Goal: Communication & Community: Share content

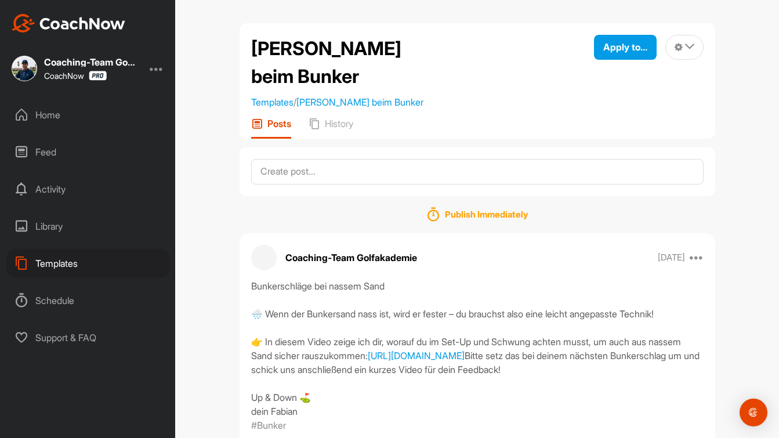
click at [71, 263] on div "Templates" at bounding box center [88, 263] width 164 height 29
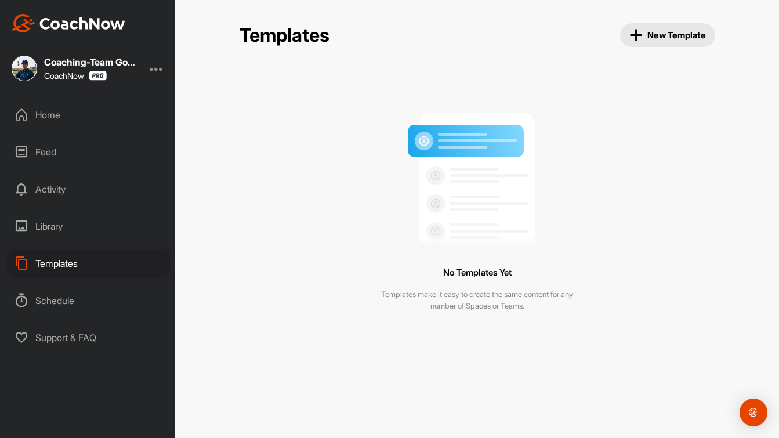
scroll to position [5466, 0]
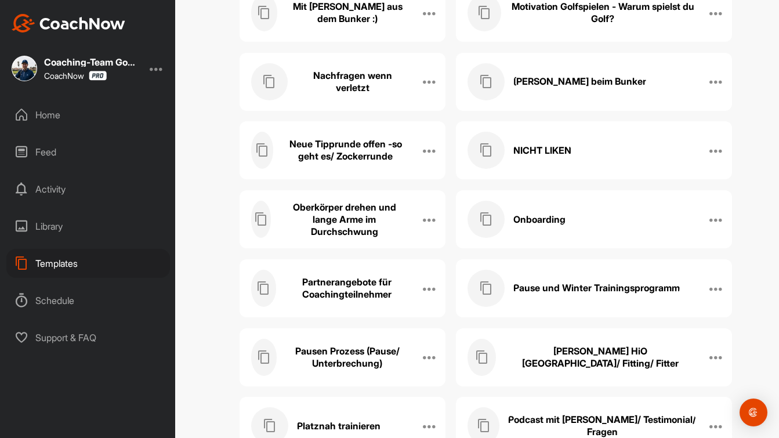
click at [365, 223] on h3 "Oberkörper drehen und lange Arme im Durchschwung" at bounding box center [344, 219] width 129 height 37
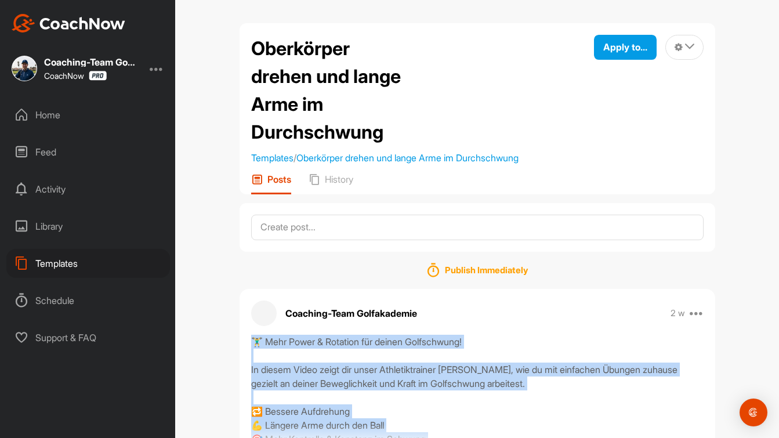
scroll to position [73, 0]
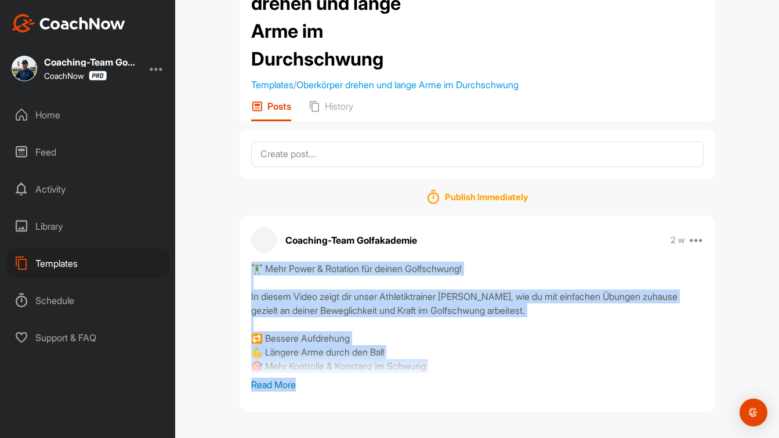
drag, startPoint x: 251, startPoint y: 344, endPoint x: 316, endPoint y: 467, distance: 139.1
click at [316, 437] on html "Coaching-Team Golfakademie CoachNow Home Feed Activity Library Templates Schedu…" at bounding box center [389, 219] width 779 height 438
click at [286, 385] on p "Read More" at bounding box center [477, 385] width 452 height 14
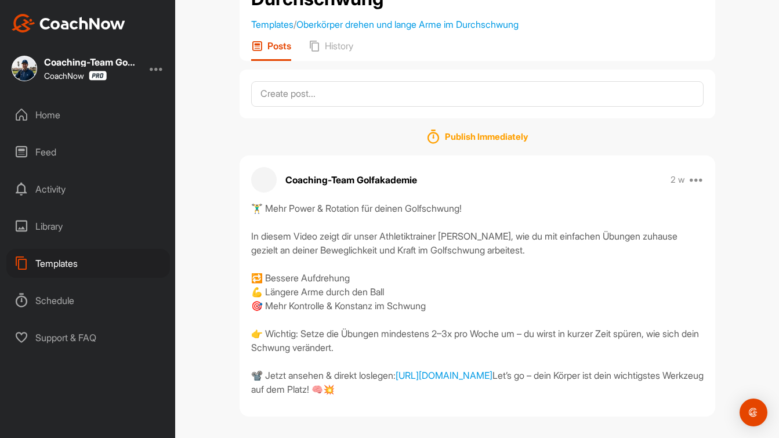
scroll to position [166, 0]
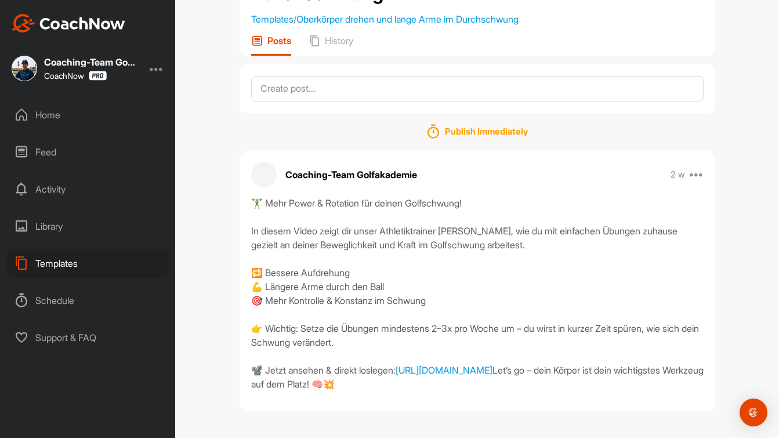
drag, startPoint x: 252, startPoint y: 267, endPoint x: 666, endPoint y: 356, distance: 422.9
click at [666, 356] on div "🏋️‍♂️ Mehr Power & Rotation für deinen Golfschwung! In diesem Video zeigt dir u…" at bounding box center [477, 293] width 452 height 195
copy div "🏋️‍♂️ Mehr Power & Rotation für deinen Golfschwung! In diesem Video zeigt dir u…"
click at [52, 268] on div "Templates" at bounding box center [88, 263] width 164 height 29
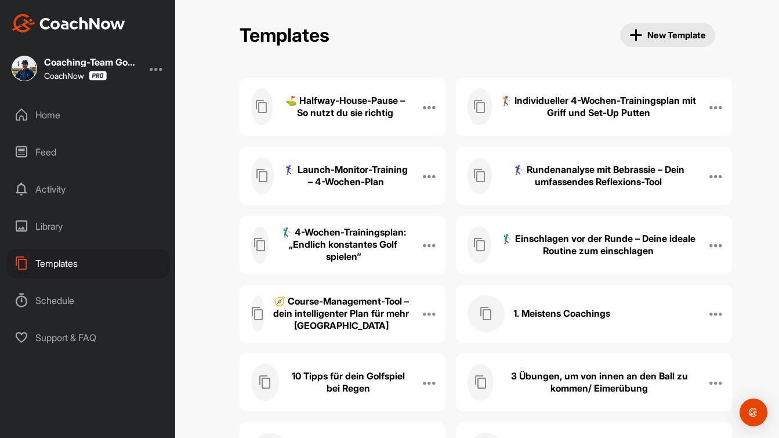
scroll to position [1466, 0]
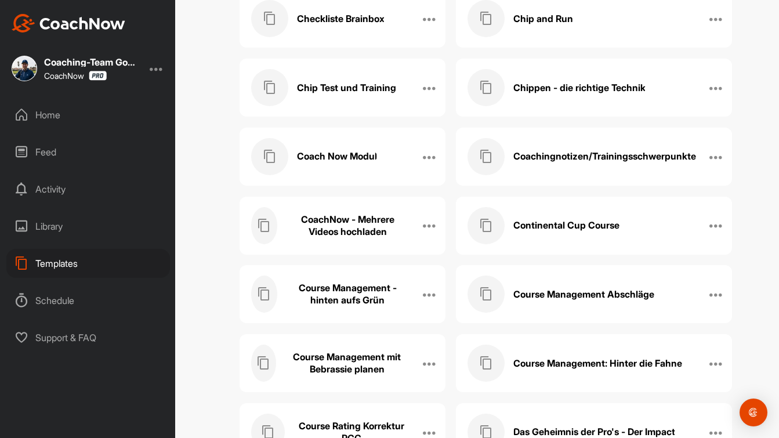
click at [347, 224] on h3 "CoachNow - Mehrere Videos hochladen" at bounding box center [348, 225] width 124 height 24
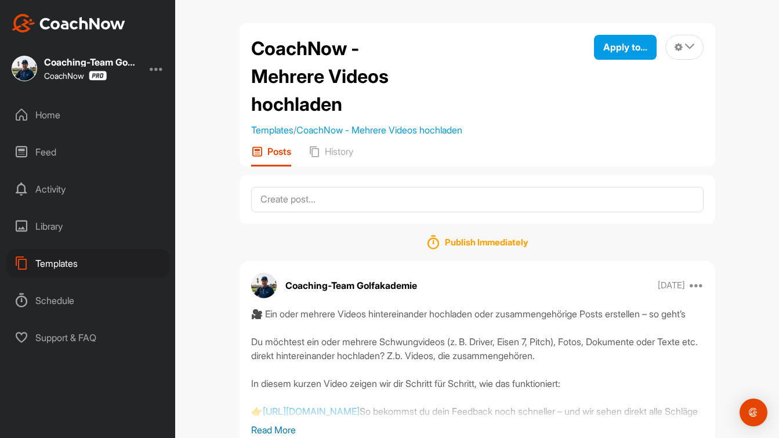
drag, startPoint x: 266, startPoint y: 428, endPoint x: 287, endPoint y: 405, distance: 30.8
click at [267, 427] on p "Read More" at bounding box center [477, 430] width 452 height 14
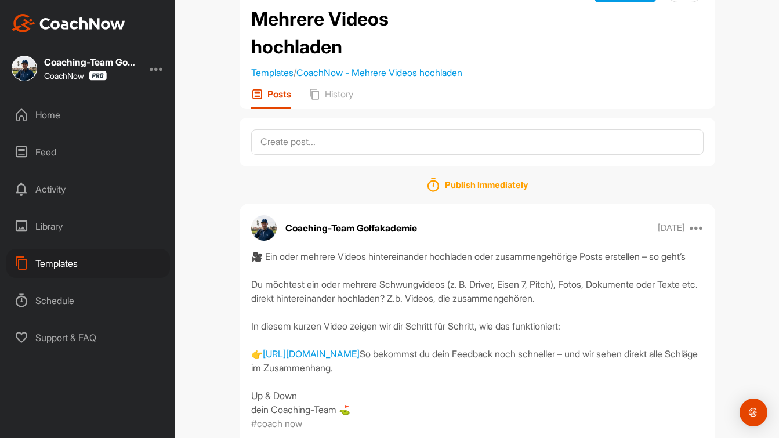
scroll to position [138, 0]
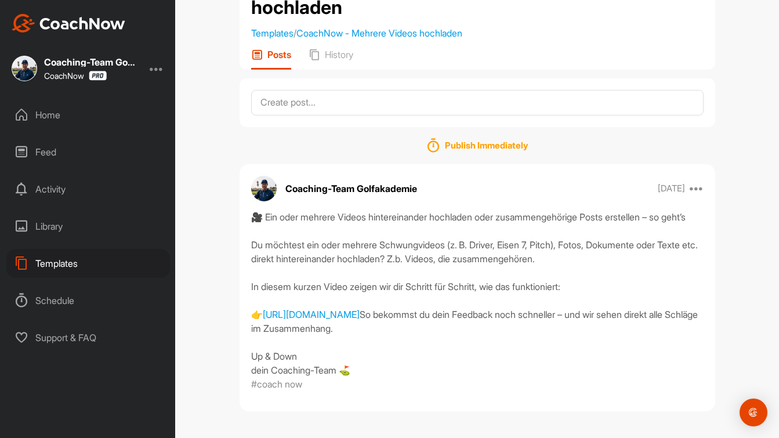
drag, startPoint x: 252, startPoint y: 176, endPoint x: 404, endPoint y: 364, distance: 241.7
click at [404, 364] on div "🎥 Ein oder mehrere Videos hintereinander hochladen oder zusammengehörige Posts …" at bounding box center [477, 293] width 452 height 167
copy div "🎥 Ein oder mehrere Videos hintereinander hochladen oder zusammengehörige Posts …"
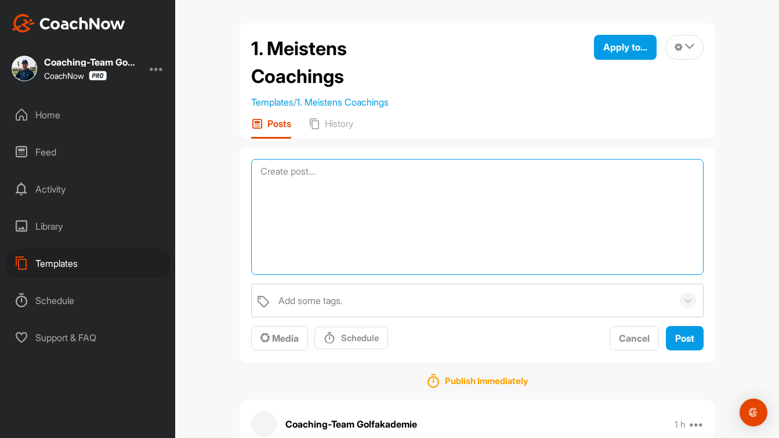
click at [339, 175] on textarea at bounding box center [477, 217] width 452 height 116
paste textarea "🏋️‍♂️ Mehr Power & Rotation für deinen Golfschwung! In diesem Video zeigt dir u…"
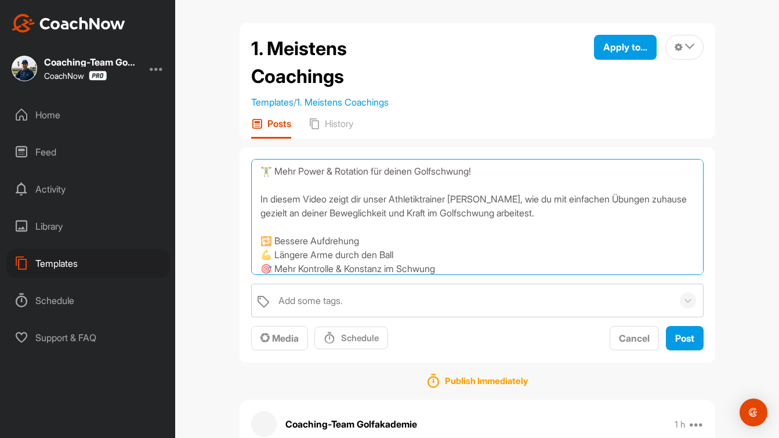
scroll to position [84, 0]
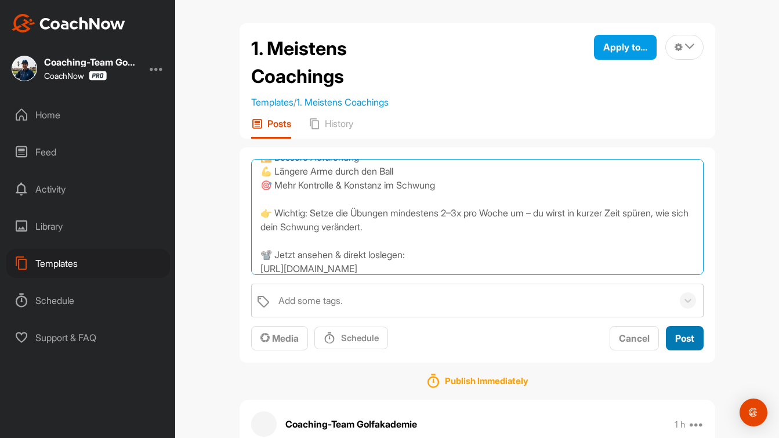
type textarea "🏋️‍♂️ Mehr Power & Rotation für deinen Golfschwung! In diesem Video zeigt dir u…"
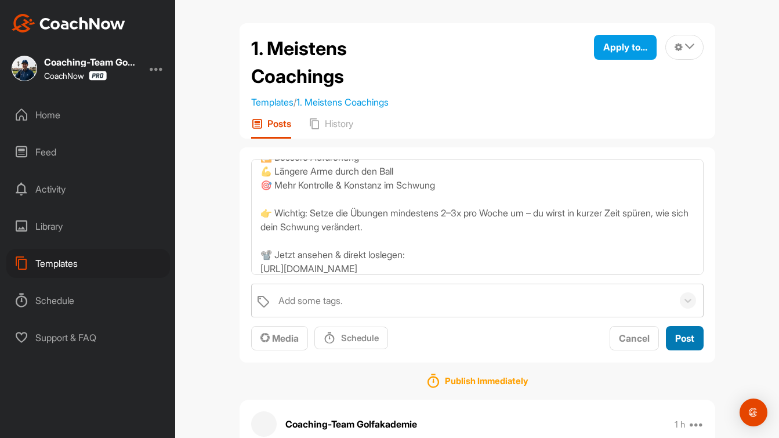
click at [687, 331] on div "Post" at bounding box center [684, 338] width 19 height 14
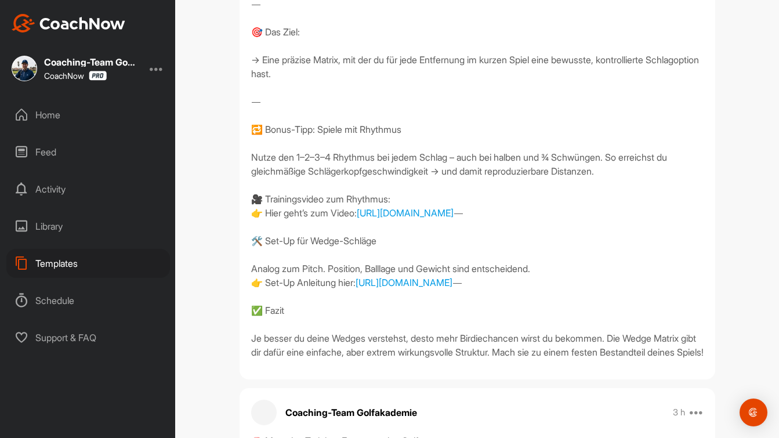
scroll to position [1575, 0]
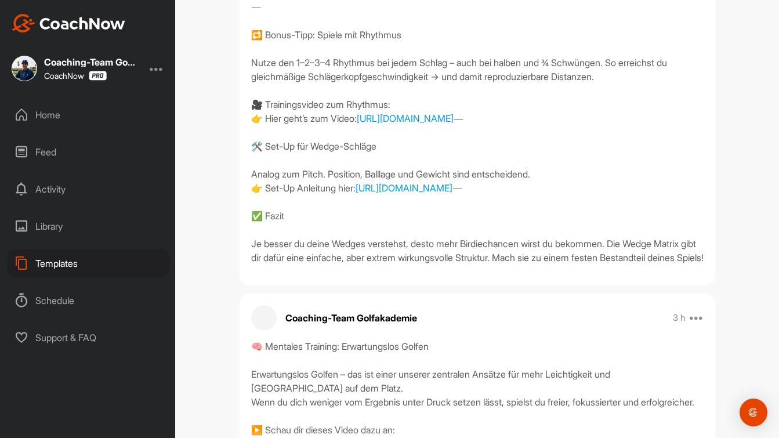
drag, startPoint x: 252, startPoint y: 84, endPoint x: 421, endPoint y: 407, distance: 364.2
copy div "🎯 Wedge Matrix – Höchste Präzision im Kurzen Spiel Link Zum Video: https://fabi…"
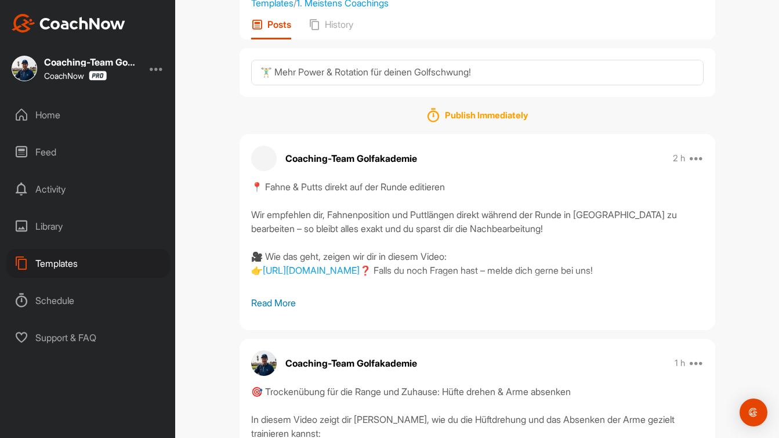
scroll to position [0, 0]
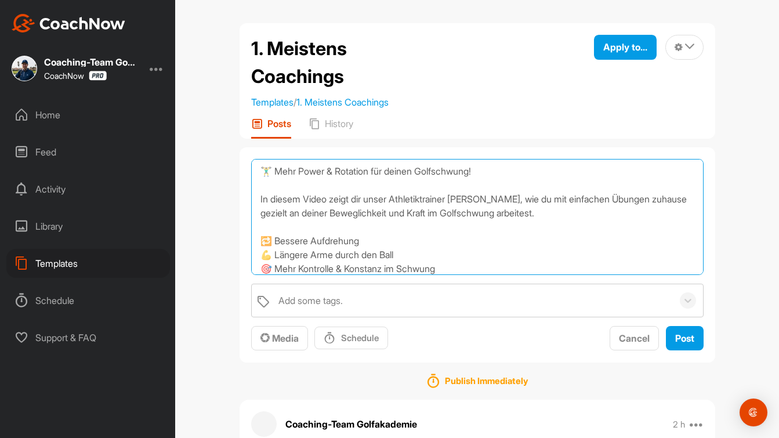
click at [386, 172] on textarea "🏋️‍♂️ Mehr Power & Rotation für deinen Golfschwung! In diesem Video zeigt dir u…" at bounding box center [477, 217] width 452 height 116
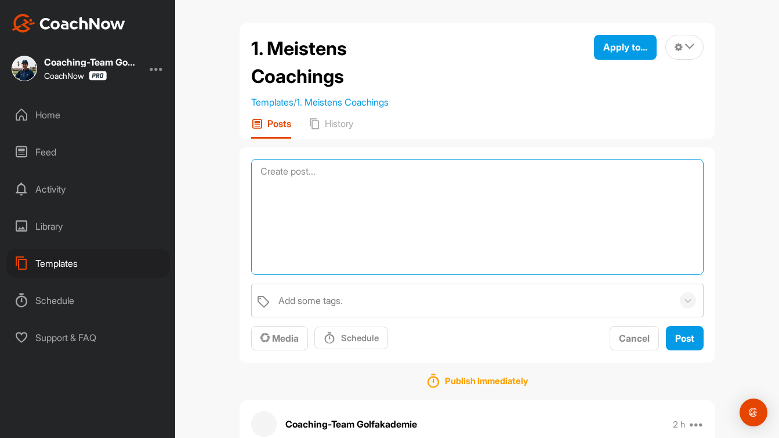
paste textarea "🎥 Ein oder mehrere Videos hintereinander hochladen oder zusammengehörige Posts …"
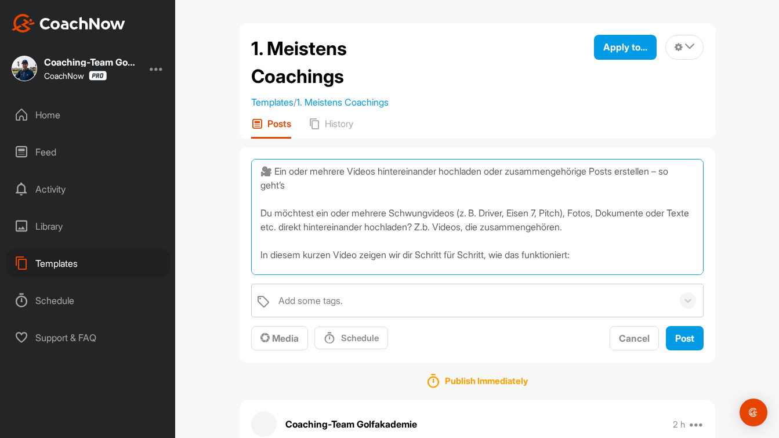
scroll to position [111, 0]
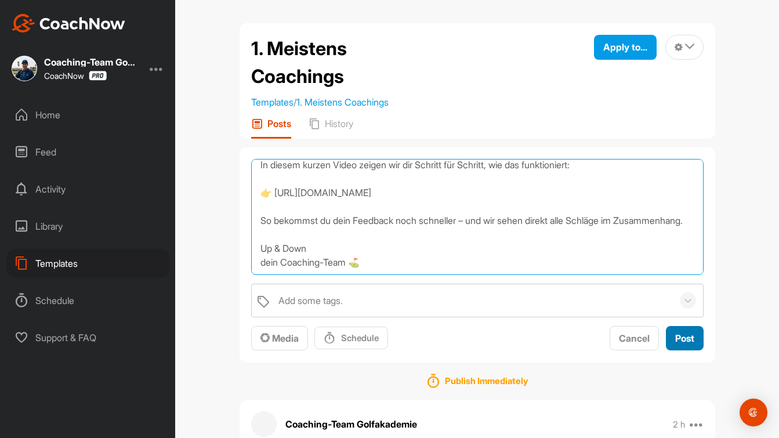
type textarea "🎥 Ein oder mehrere Videos hintereinander hochladen oder zusammengehörige Posts …"
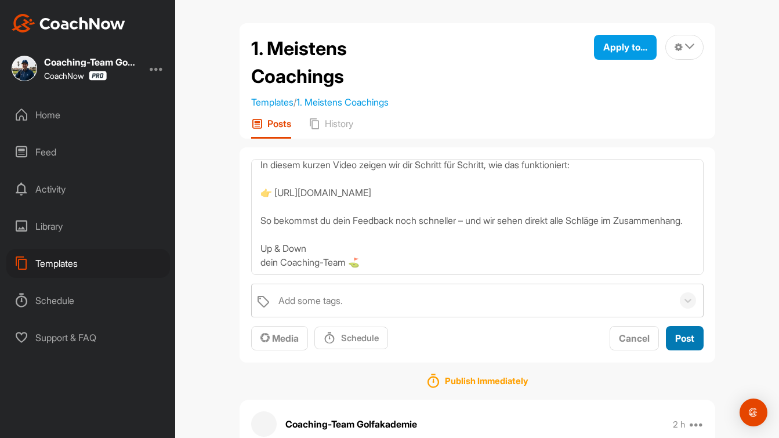
click at [676, 339] on span "Post" at bounding box center [684, 338] width 19 height 12
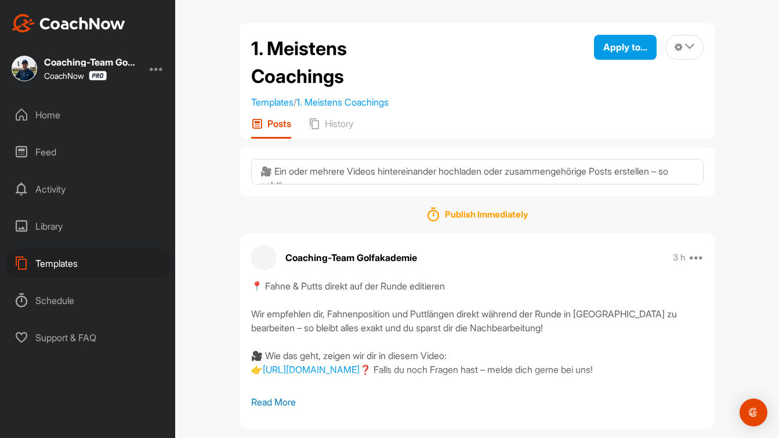
scroll to position [681, 0]
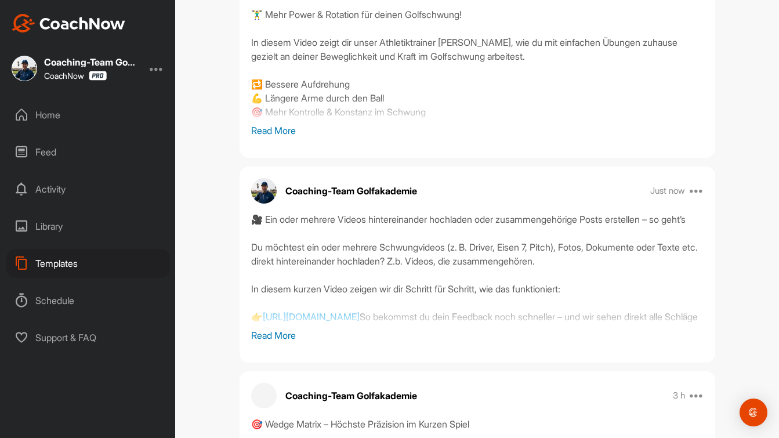
click at [281, 335] on p "Read More" at bounding box center [477, 335] width 452 height 14
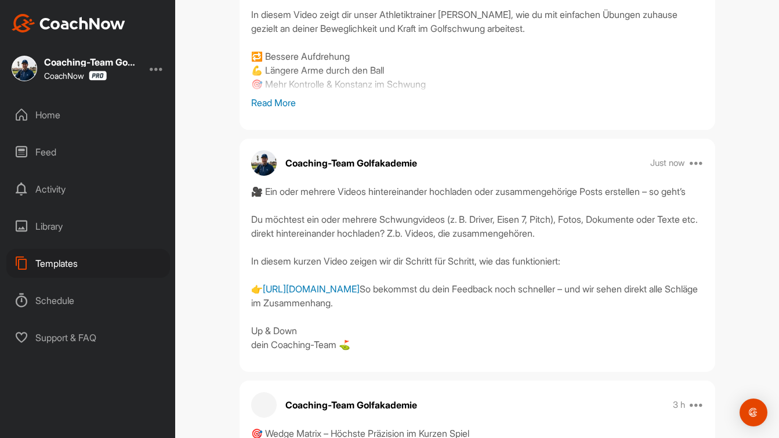
scroll to position [720, 0]
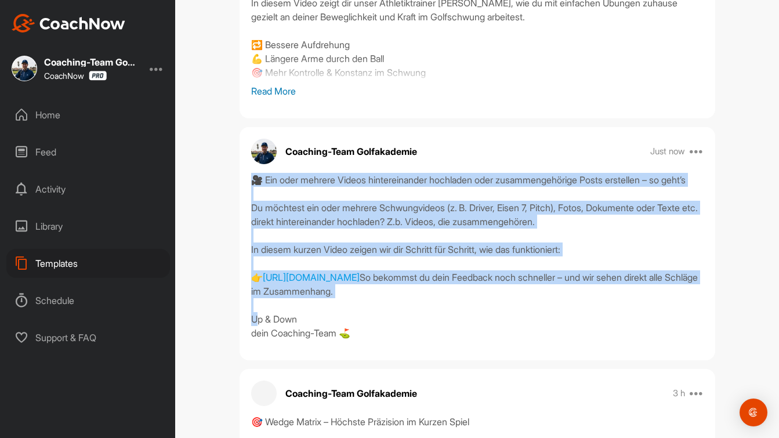
drag, startPoint x: 252, startPoint y: 179, endPoint x: 416, endPoint y: 342, distance: 231.3
click at [416, 340] on div "🎥 Ein oder mehrere Videos hintereinander hochladen oder zusammengehörige Posts …" at bounding box center [477, 256] width 452 height 167
copy div "🎥 Ein oder mehrere Videos hintereinander hochladen oder zusammengehörige Posts …"
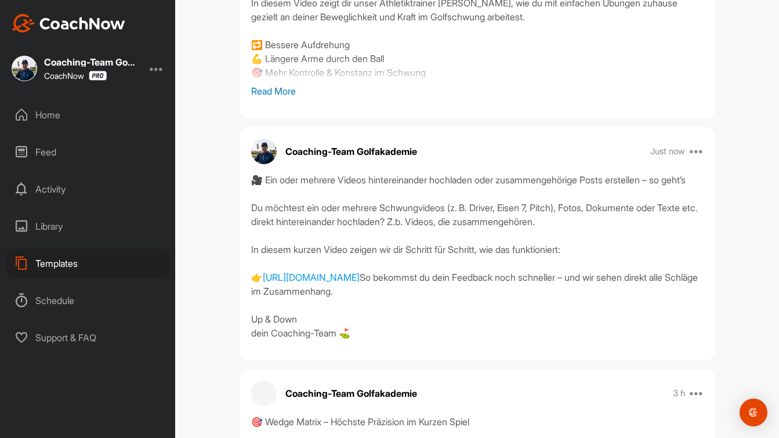
click at [62, 260] on div "Templates" at bounding box center [88, 263] width 164 height 29
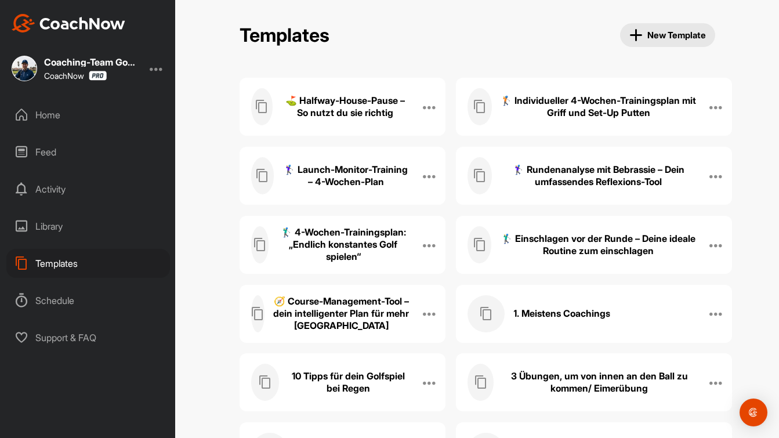
scroll to position [852, 0]
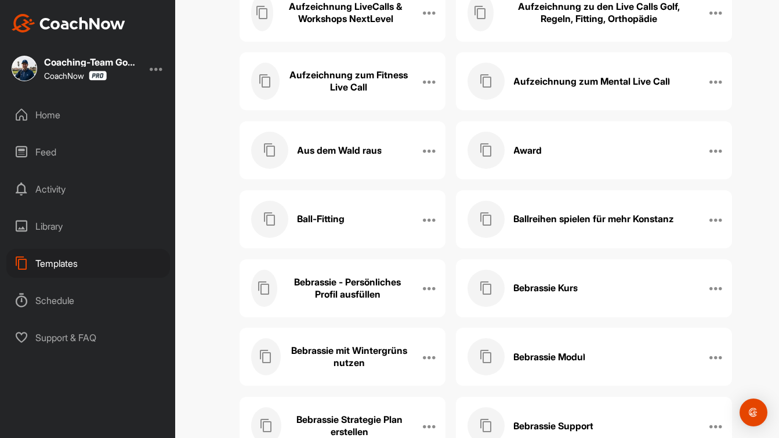
click at [329, 217] on h3 "Ball-Fitting" at bounding box center [321, 219] width 48 height 12
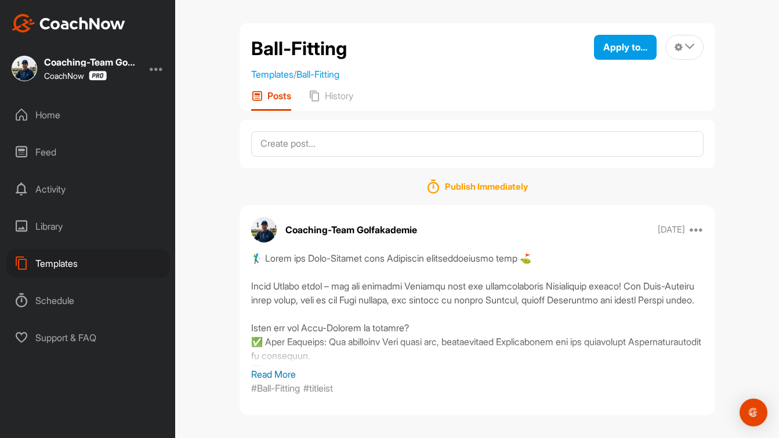
scroll to position [3, 0]
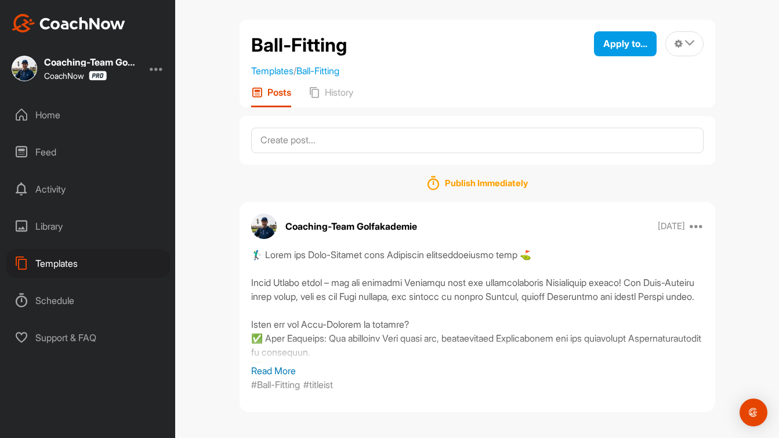
click at [289, 371] on p "Read More" at bounding box center [477, 371] width 452 height 14
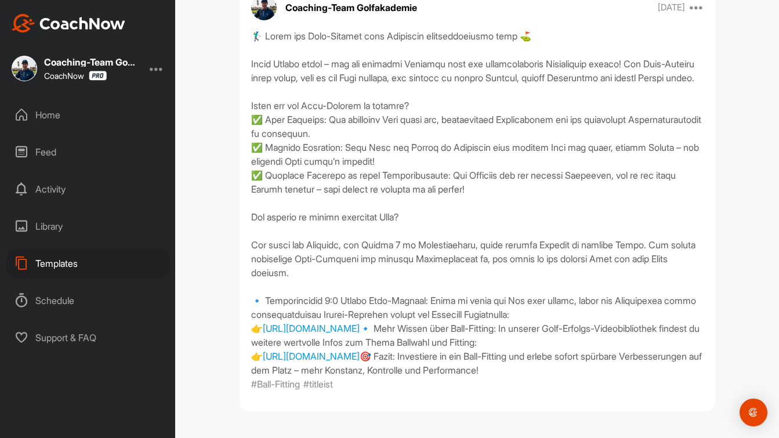
scroll to position [299, 0]
drag, startPoint x: 453, startPoint y: 260, endPoint x: 246, endPoint y: 238, distance: 207.6
click at [246, 238] on div "https://www.titleist.de/live-ballberatung 🔹 Mehr Wissen über Ball-Fitting: In u…" at bounding box center [478, 210] width 476 height 362
copy div "Individuelles 1:1 Online Ball-Fitting: Falls du nicht vor Ort sein kannst, nutz…"
click at [354, 322] on link "https://www.titleist.de/live-ballberatung" at bounding box center [311, 328] width 97 height 12
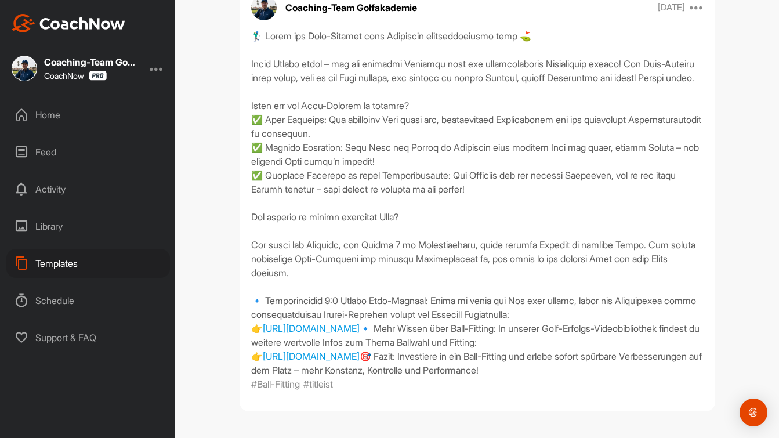
click at [573, 264] on div "https://www.titleist.de/live-ballberatung 🔹 Mehr Wissen über Ball-Fitting: In u…" at bounding box center [477, 203] width 452 height 348
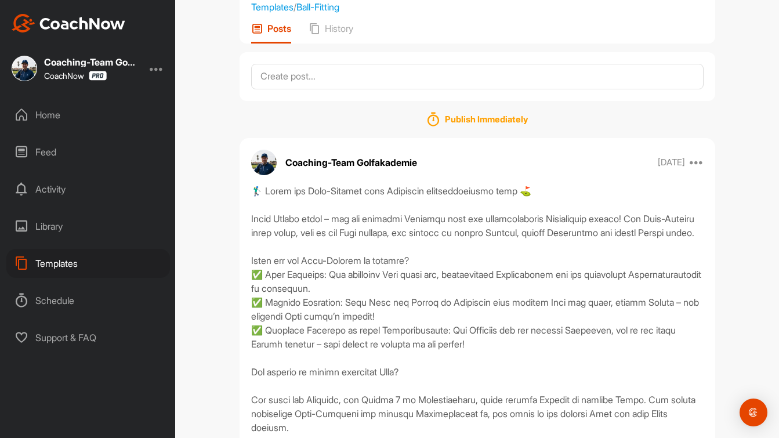
scroll to position [0, 0]
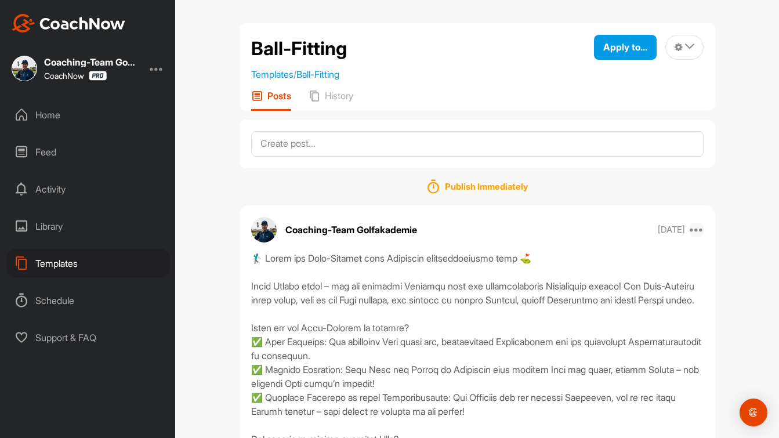
click at [697, 229] on icon at bounding box center [697, 230] width 14 height 14
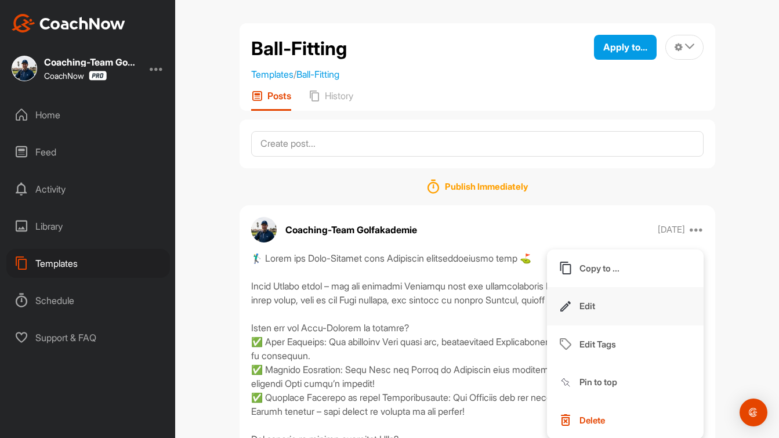
click at [663, 293] on button "Edit" at bounding box center [625, 306] width 157 height 38
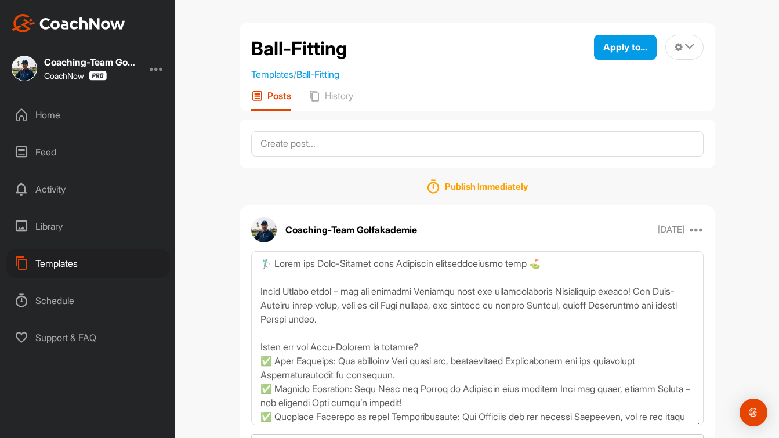
drag, startPoint x: 701, startPoint y: 315, endPoint x: 636, endPoint y: 375, distance: 87.4
click at [745, 437] on html "Coaching-Team Golfakademie CoachNow Home Feed Activity Library Templates Schedu…" at bounding box center [389, 219] width 779 height 438
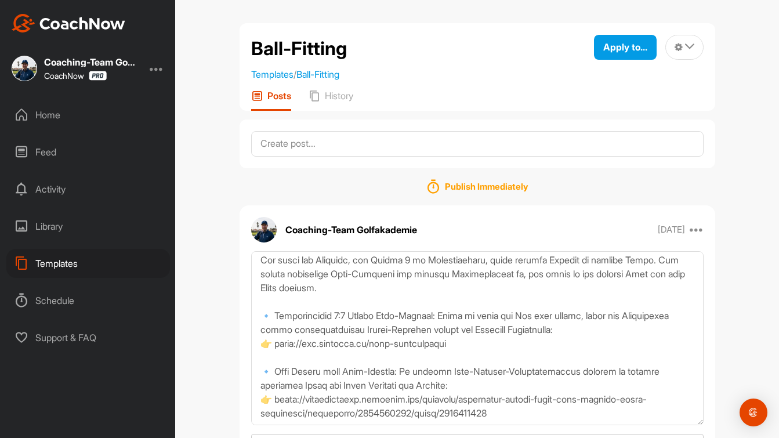
scroll to position [269, 0]
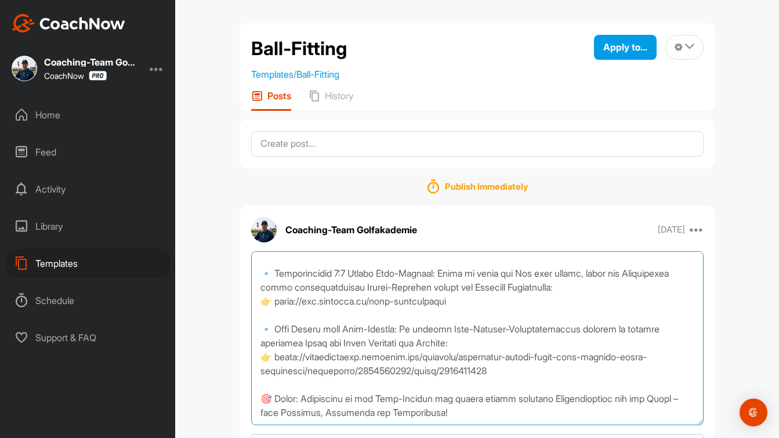
click at [457, 299] on textarea at bounding box center [477, 338] width 452 height 174
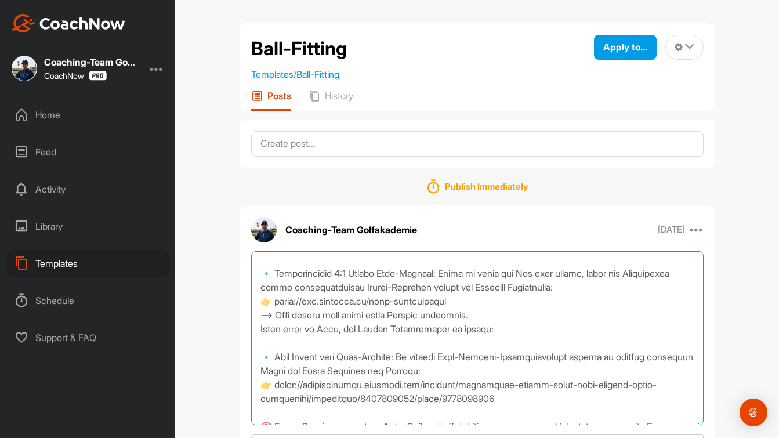
paste textarea "https://www.titleist.de/golf-ball-fitting-tool"
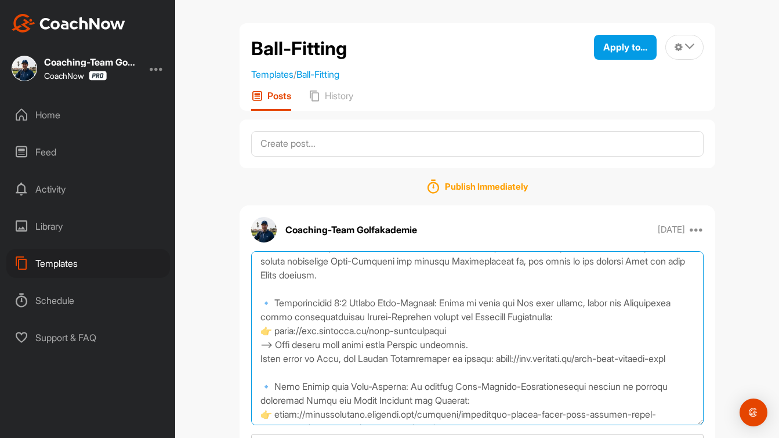
scroll to position [235, 0]
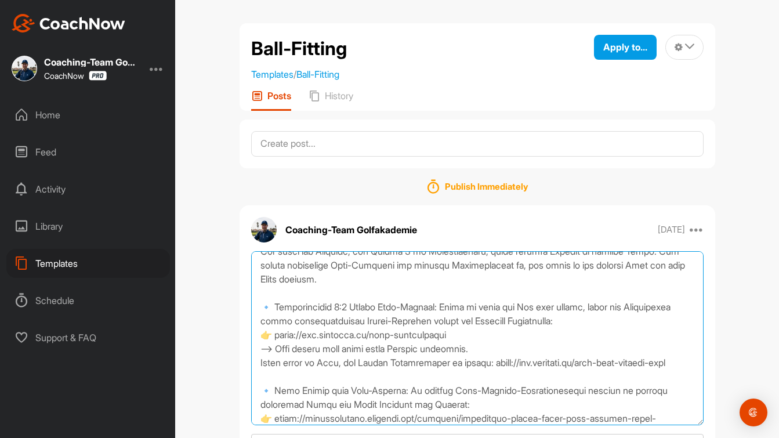
drag, startPoint x: 263, startPoint y: 306, endPoint x: 709, endPoint y: 367, distance: 449.5
click at [709, 367] on div "Ball-Fitting titleist Schedule Cancel Update" at bounding box center [478, 376] width 476 height 251
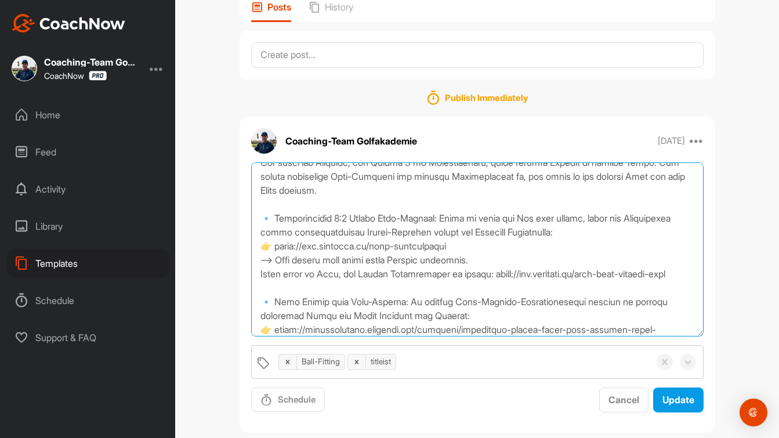
scroll to position [110, 0]
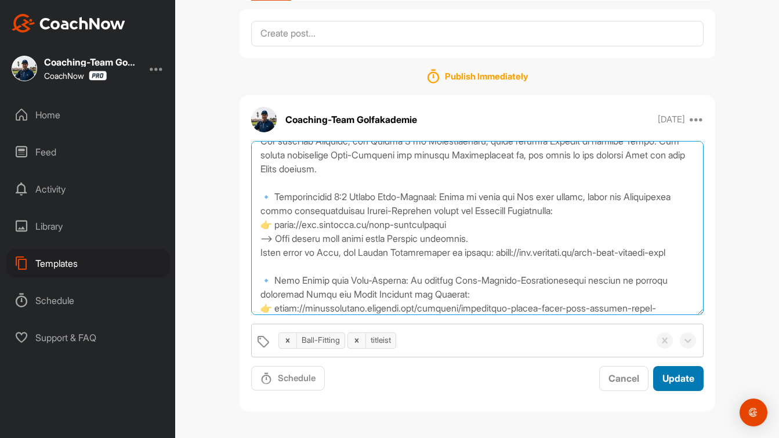
type textarea "🏌️‍♂️ Warum ein Ball-Fitting dein Golfspiel revolutionieren kann ⛳ Jeder Schlag…"
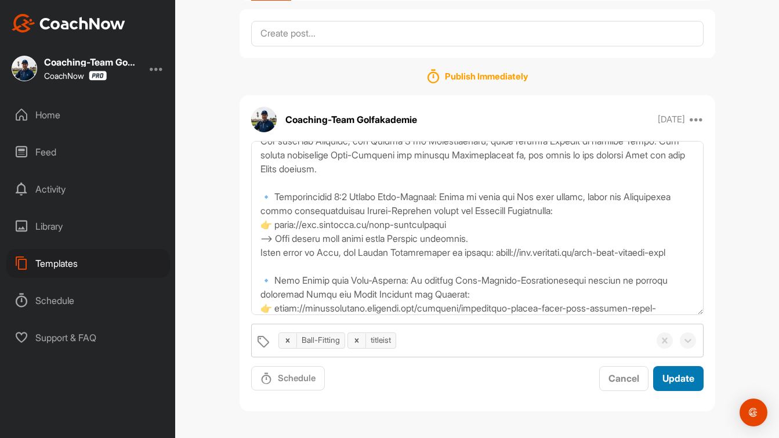
click at [692, 371] on div "Update" at bounding box center [678, 378] width 32 height 14
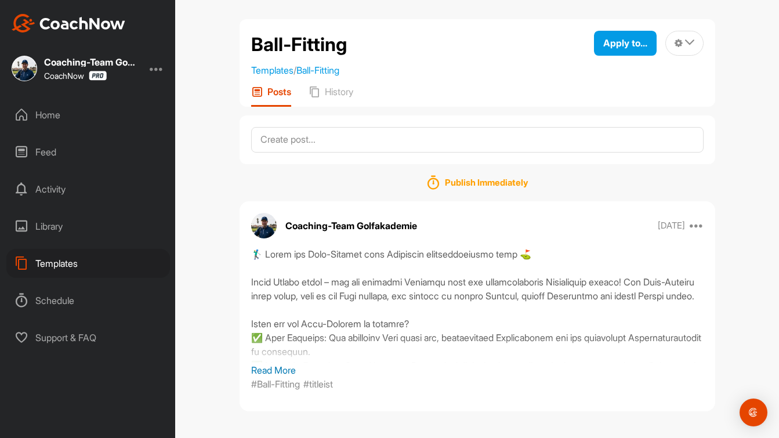
scroll to position [0, 0]
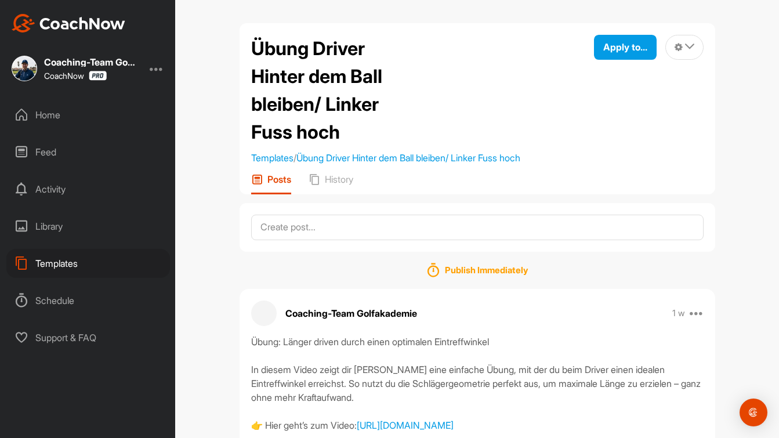
click at [67, 262] on div "Templates" at bounding box center [88, 263] width 164 height 29
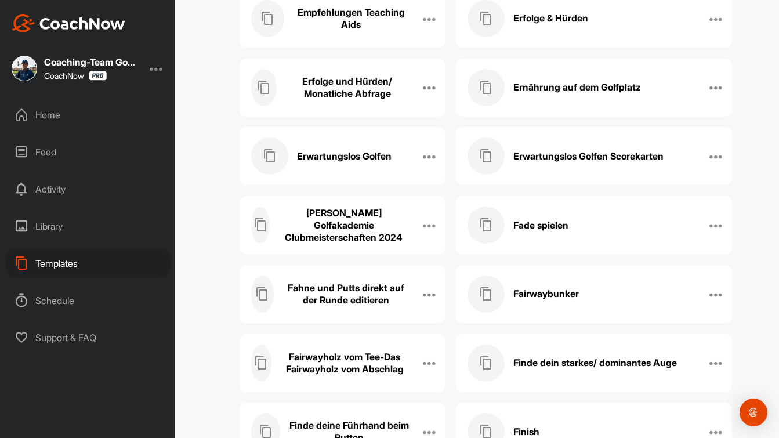
scroll to position [514, 0]
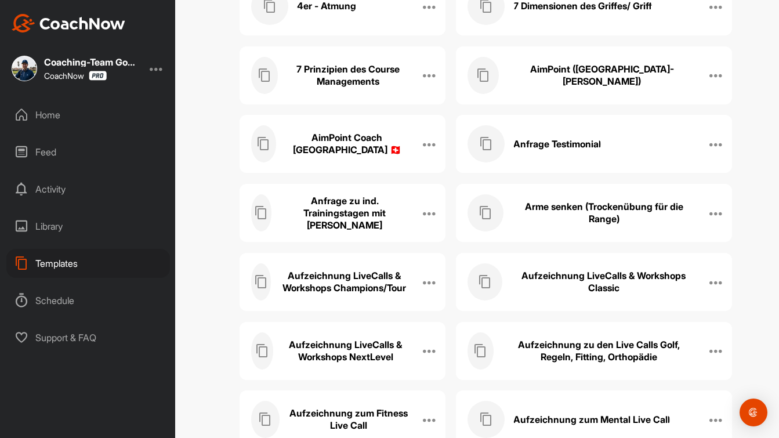
click at [344, 206] on h3 "Anfrage zu ind. Trainingstagen mit Fabian" at bounding box center [344, 213] width 129 height 37
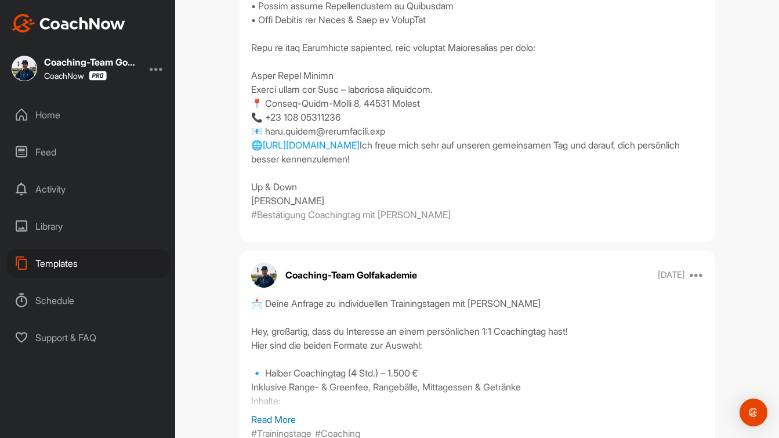
scroll to position [705, 0]
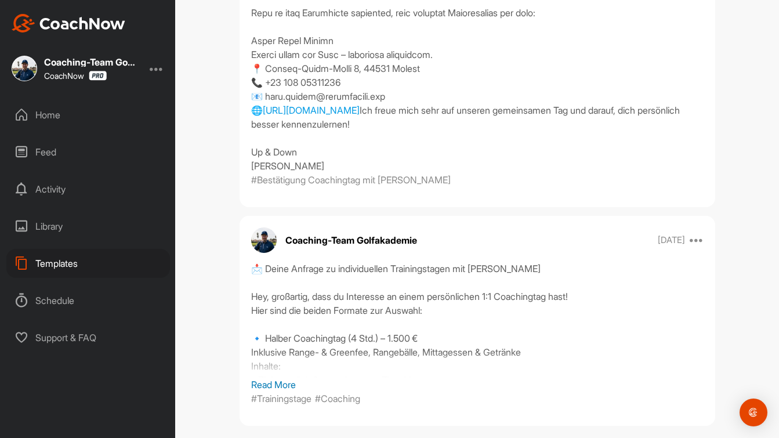
click at [291, 378] on p "Read More" at bounding box center [477, 385] width 452 height 14
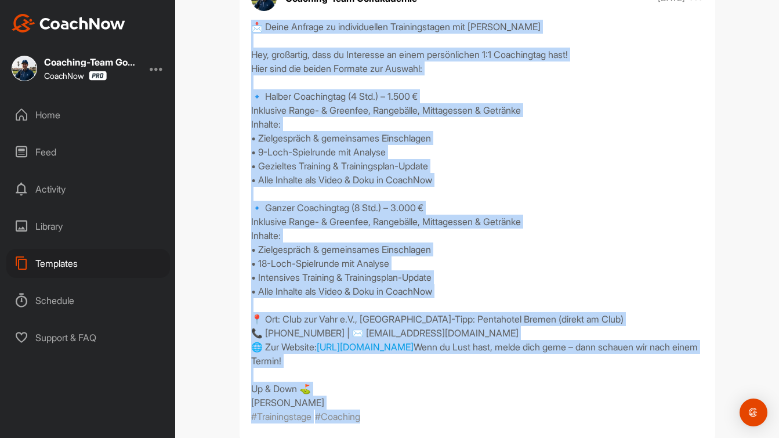
scroll to position [992, 0]
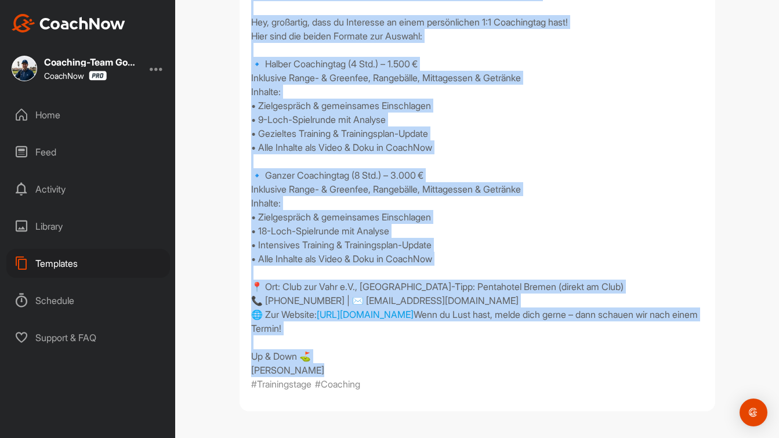
drag, startPoint x: 251, startPoint y: 89, endPoint x: 437, endPoint y: 369, distance: 336.8
click at [437, 369] on div "📩 Deine Anfrage zu individuellen Trainingstagen mit Fabian Hey, großartig, dass…" at bounding box center [477, 182] width 452 height 390
copy div "📩 Deine Anfrage zu individuellen Trainingstagen mit Fabian Hey, großartig, dass…"
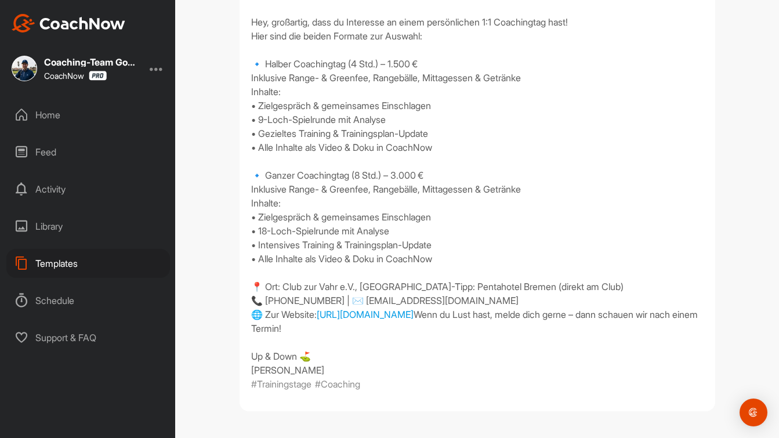
click at [63, 262] on div "Templates" at bounding box center [88, 263] width 164 height 29
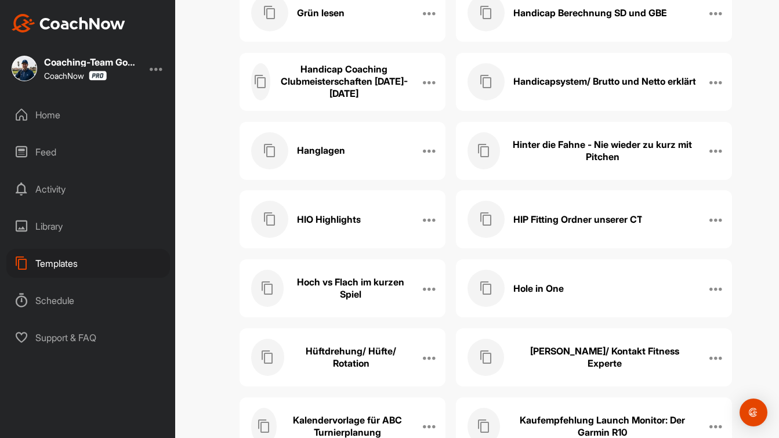
scroll to position [4233, 0]
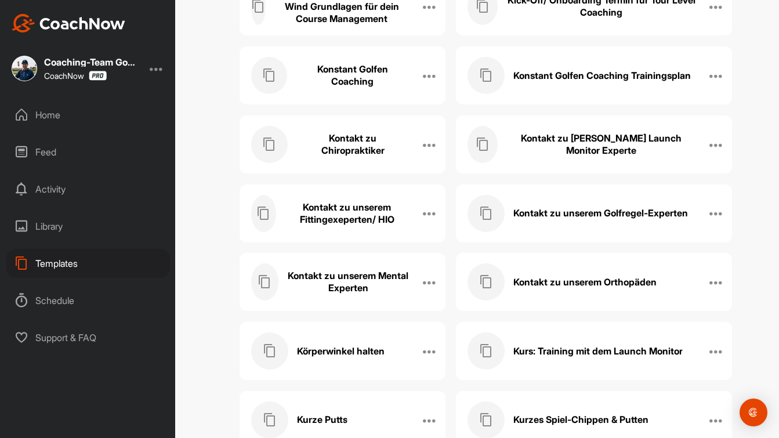
click at [372, 213] on h3 "Kontakt zu unserem Fittingexeperten/ HIO" at bounding box center [347, 213] width 125 height 24
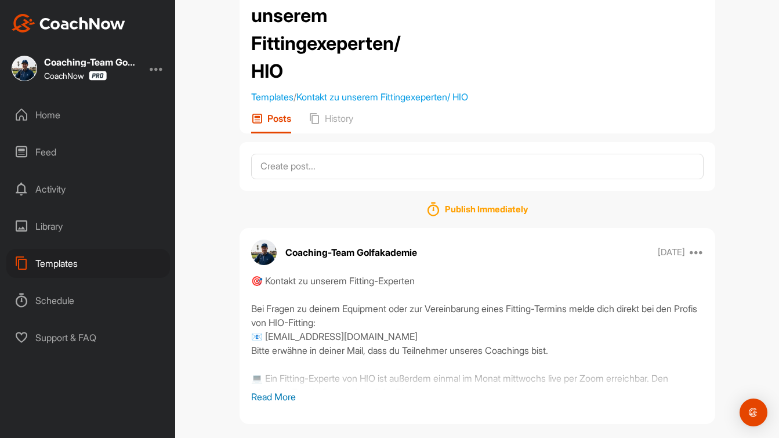
scroll to position [73, 0]
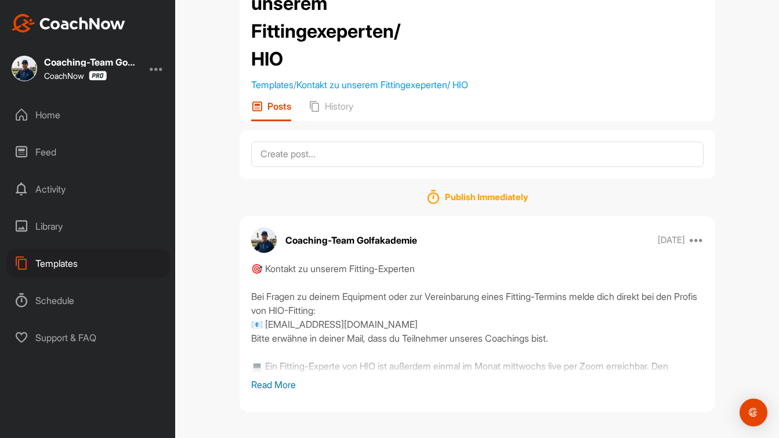
click at [285, 386] on p "Read More" at bounding box center [477, 385] width 452 height 14
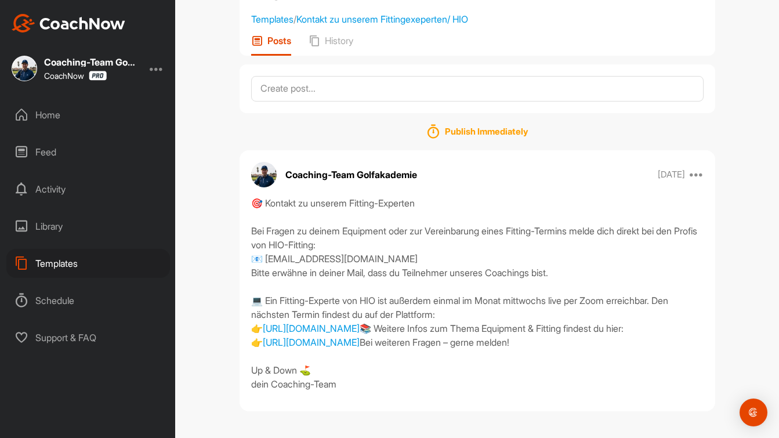
scroll to position [208, 0]
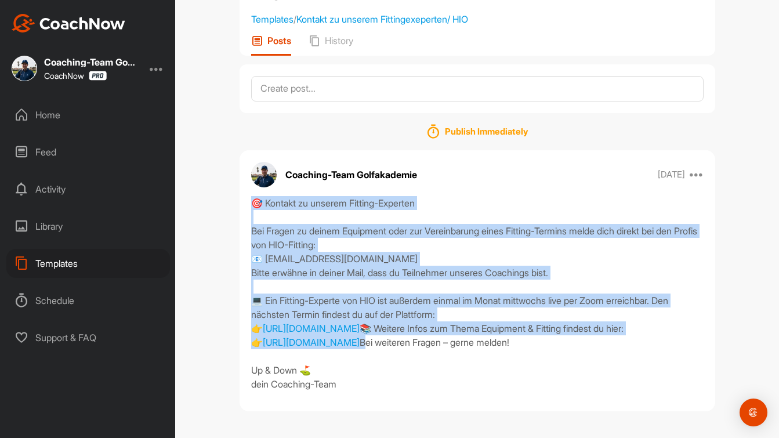
drag, startPoint x: 252, startPoint y: 133, endPoint x: 540, endPoint y: 332, distance: 350.2
click at [540, 332] on div "🎯 Kontakt zu unserem Fitting-Experten Bei Fragen zu deinem Equipment oder zur V…" at bounding box center [477, 293] width 452 height 195
copy div "🎯 Kontakt zu unserem Fitting-Experten Bei Fragen zu deinem Equipment oder zur V…"
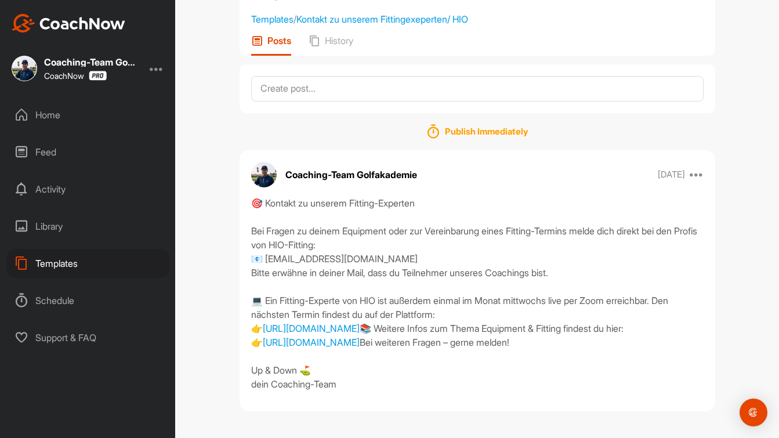
click at [72, 263] on div "Templates" at bounding box center [88, 263] width 164 height 29
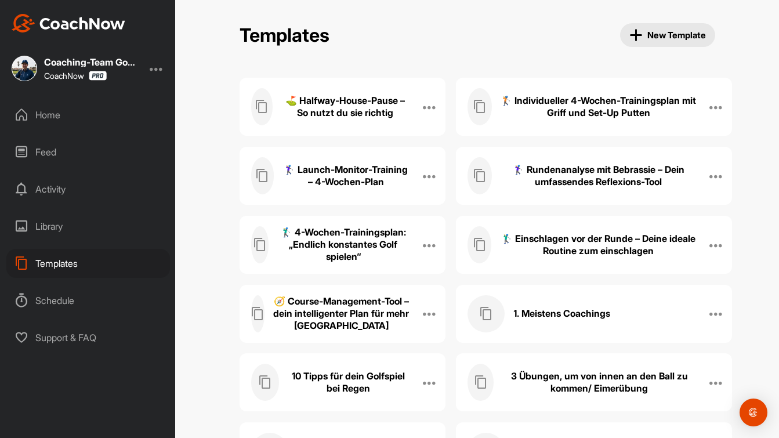
scroll to position [2016, 0]
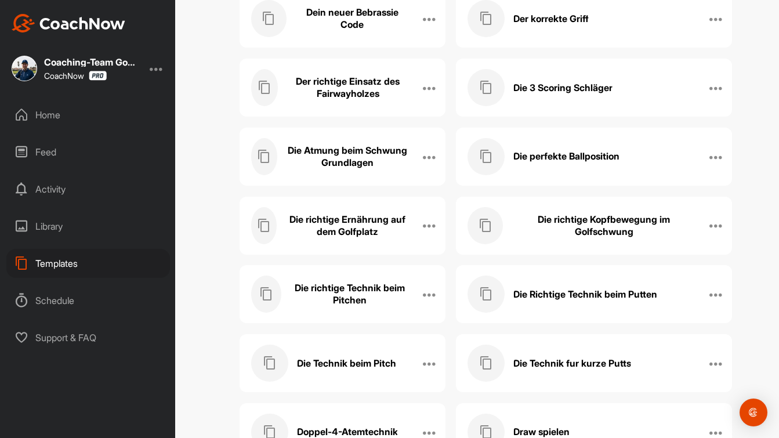
click at [357, 212] on div "Die richtige Ernährung auf dem Golfplatz" at bounding box center [330, 225] width 158 height 37
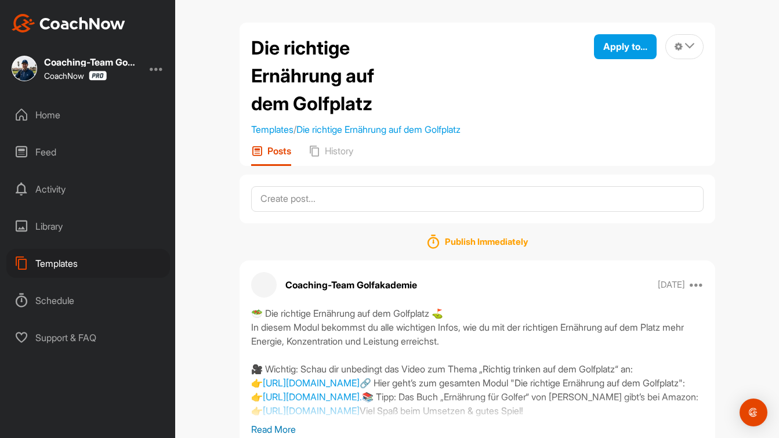
click at [284, 431] on p "Read More" at bounding box center [477, 429] width 452 height 14
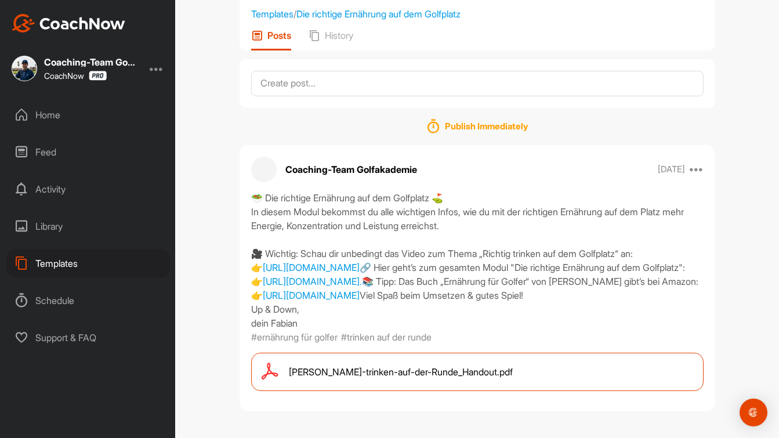
scroll to position [227, 0]
drag, startPoint x: 253, startPoint y: 84, endPoint x: 357, endPoint y: 317, distance: 255.4
click at [357, 317] on div "🥗 Die richtige Ernährung auf dem Golfplatz ⛳ In diesem Modul bekommst du alle w…" at bounding box center [477, 260] width 452 height 139
copy div "🥗 Die richtige Ernährung auf dem Golfplatz ⛳ In diesem Modul bekommst du alle w…"
click at [53, 267] on div "Templates" at bounding box center [88, 263] width 164 height 29
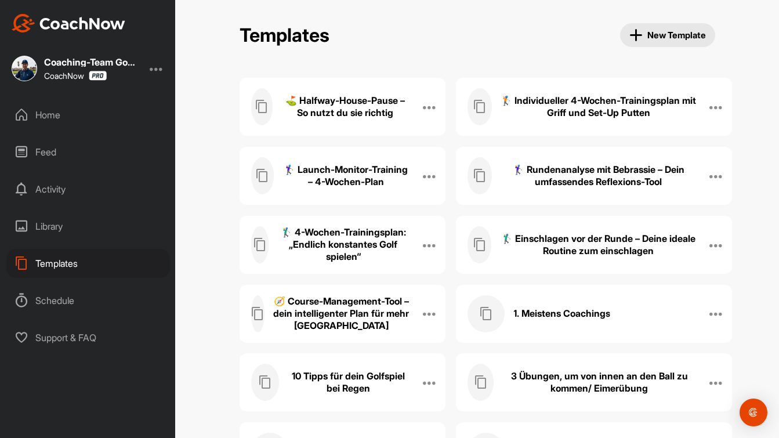
scroll to position [6017, 0]
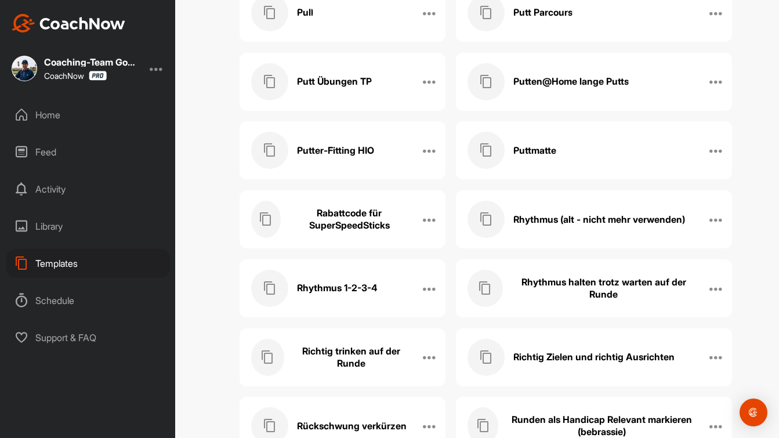
click at [565, 289] on h3 "Rhythmus halten trotz warten auf der Runde" at bounding box center [604, 288] width 185 height 24
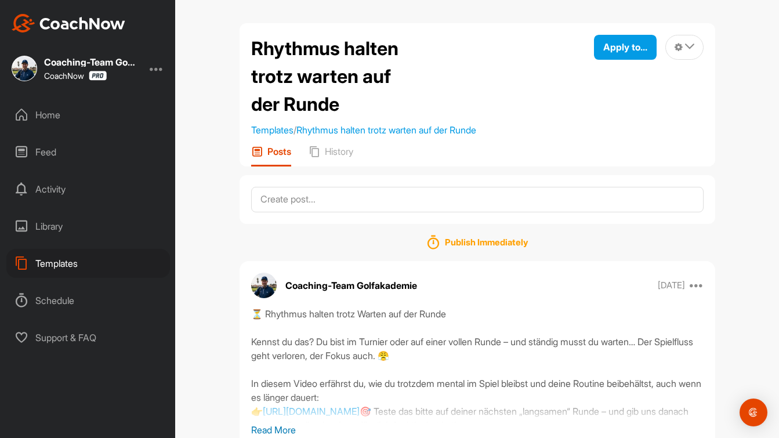
scroll to position [59, 0]
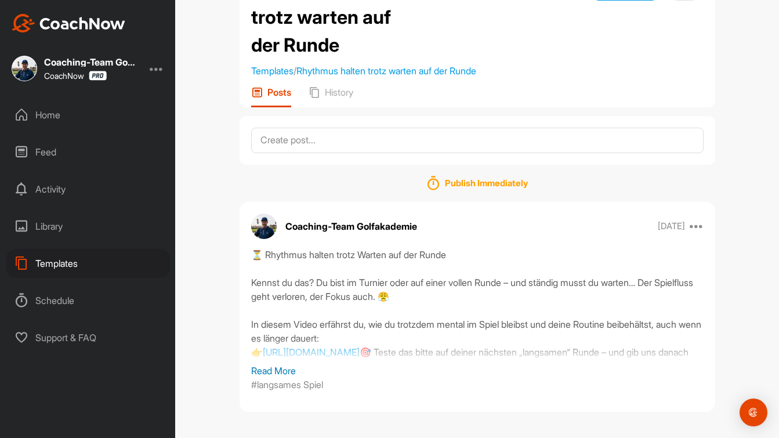
click at [274, 369] on p "Read More" at bounding box center [477, 371] width 452 height 14
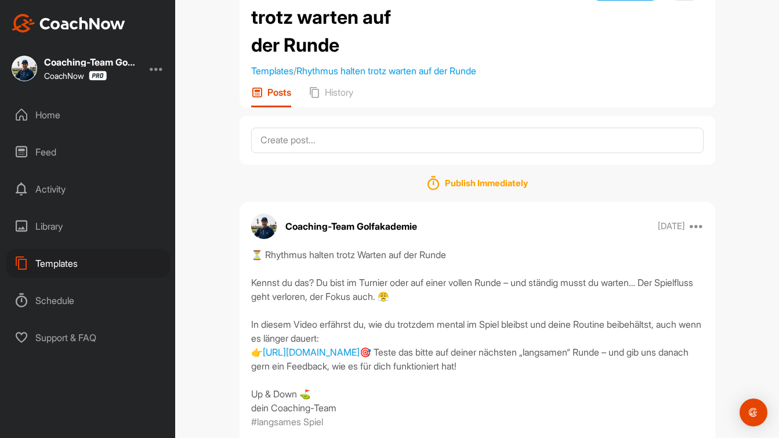
scroll to position [138, 0]
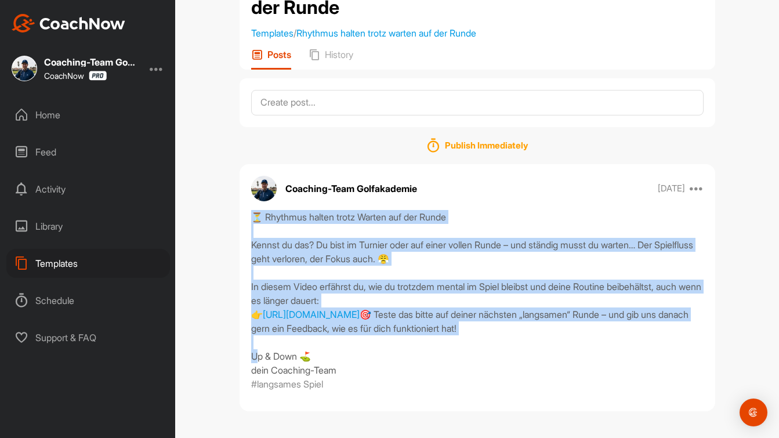
drag, startPoint x: 258, startPoint y: 180, endPoint x: 397, endPoint y: 336, distance: 209.1
click at [397, 336] on div "⏳ Rhythmus halten trotz Warten auf der Runde Kennst du das? Du bist im Turnier …" at bounding box center [477, 293] width 452 height 167
copy div "⏳ Rhythmus halten trotz Warten auf der Runde Kennst du das? Du bist im Turnier …"
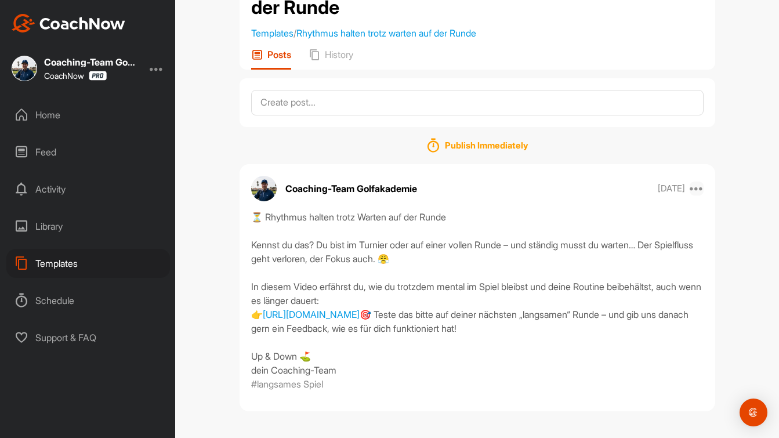
click at [698, 182] on icon at bounding box center [697, 189] width 14 height 14
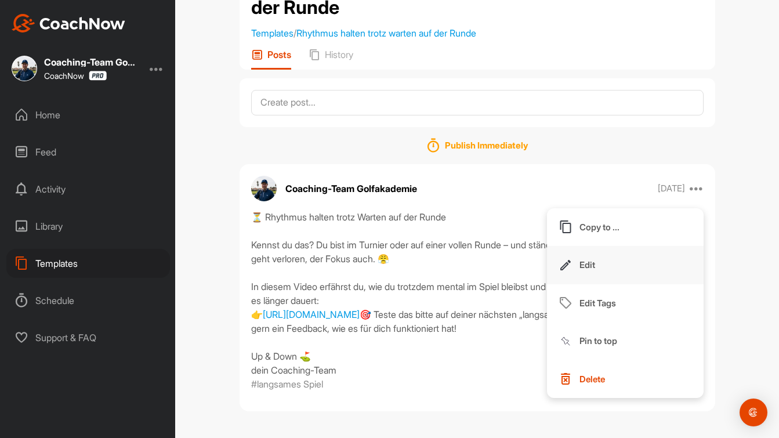
click at [652, 246] on button "Edit" at bounding box center [625, 265] width 157 height 38
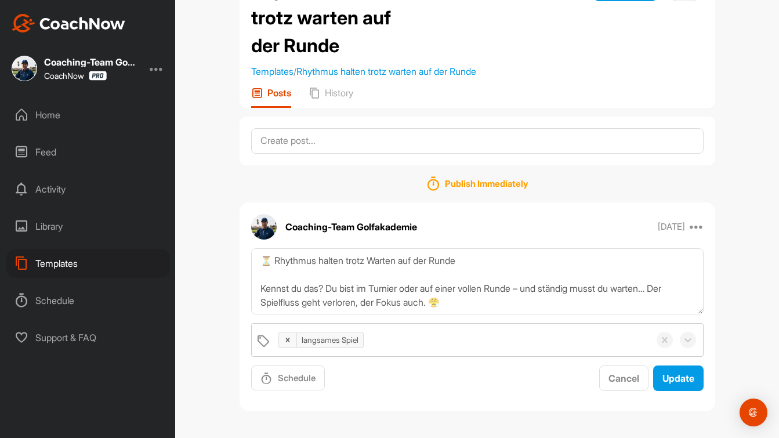
scroll to position [153, 0]
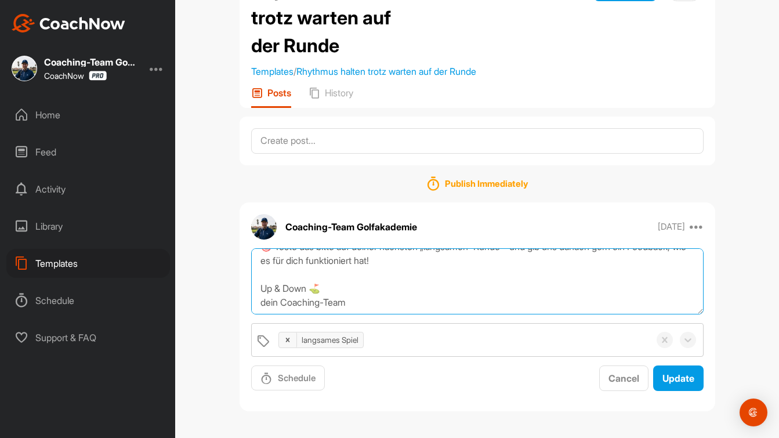
click at [414, 304] on textarea "⏳ Rhythmus halten trotz Warten auf der Runde Kennst du das? Du bist im Turnier …" at bounding box center [477, 281] width 452 height 67
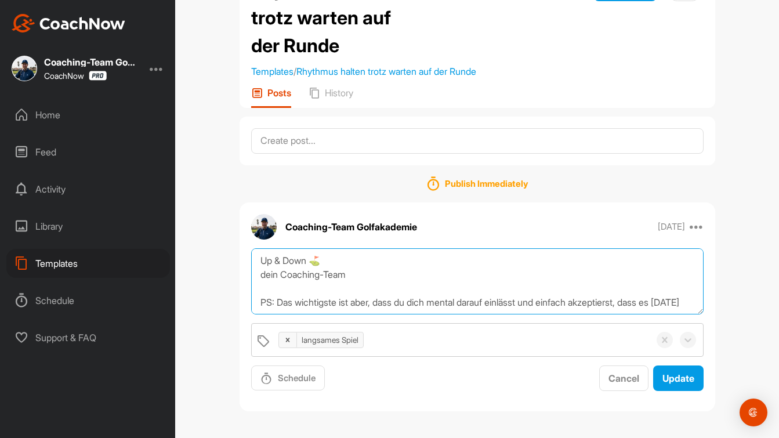
scroll to position [188, 0]
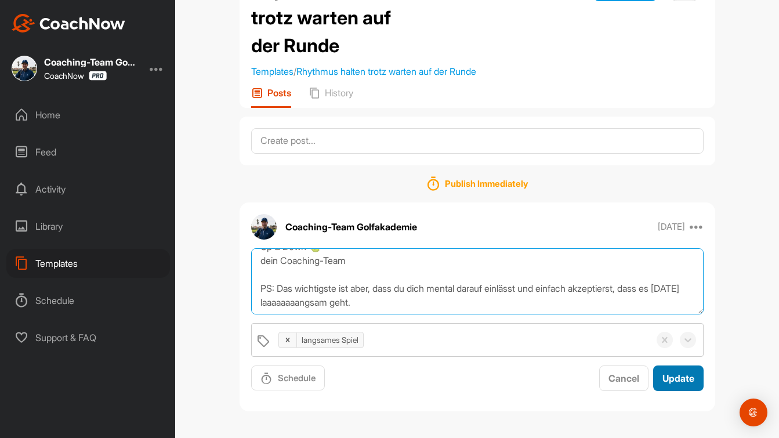
type textarea "⏳ Rhythmus halten trotz Warten auf der Runde Kennst du das? Du bist im Turnier …"
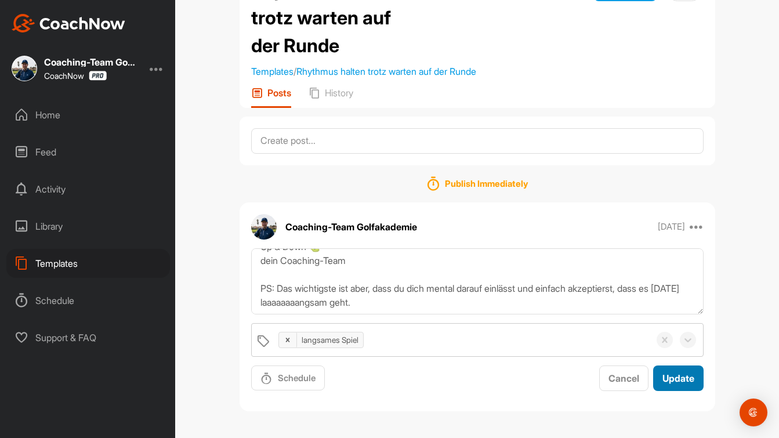
click at [689, 378] on span "Update" at bounding box center [678, 378] width 32 height 12
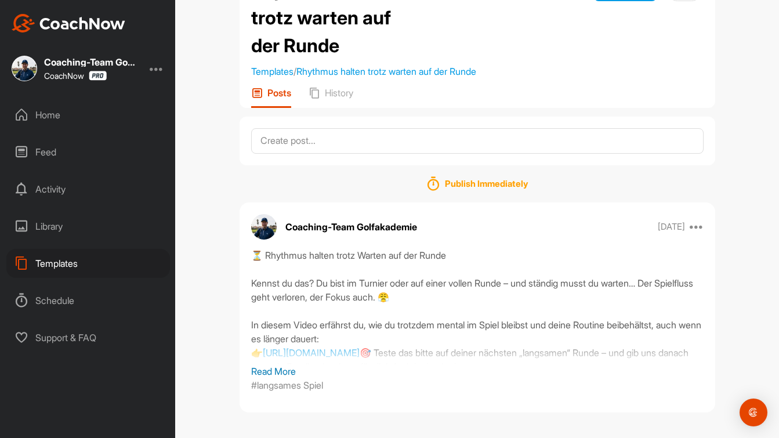
scroll to position [0, 0]
